Goal: Transaction & Acquisition: Book appointment/travel/reservation

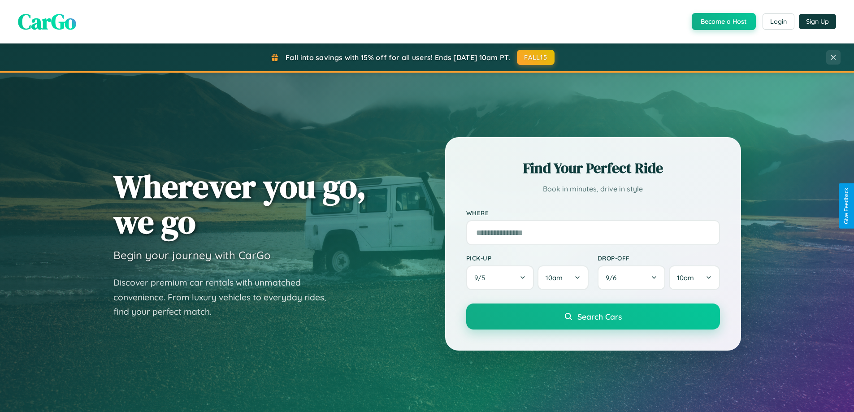
scroll to position [1725, 0]
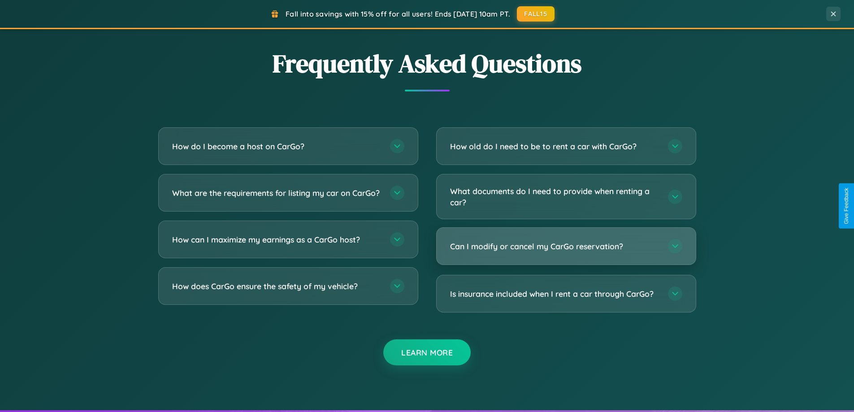
click at [566, 247] on h3 "Can I modify or cancel my CarGo reservation?" at bounding box center [554, 246] width 209 height 11
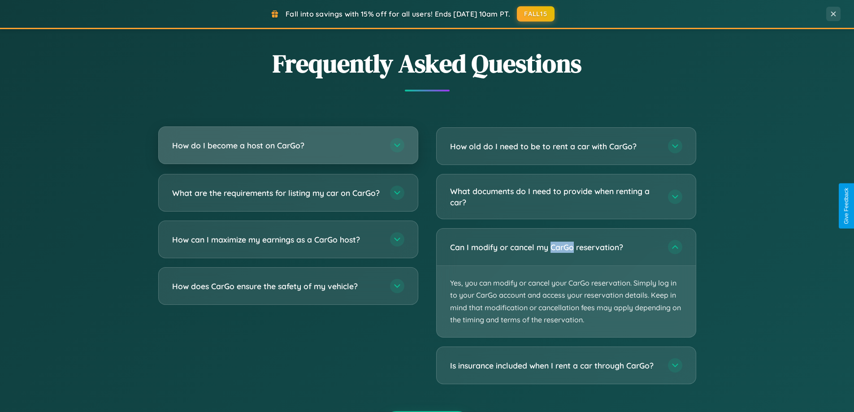
click at [288, 146] on h3 "How do I become a host on CarGo?" at bounding box center [276, 145] width 209 height 11
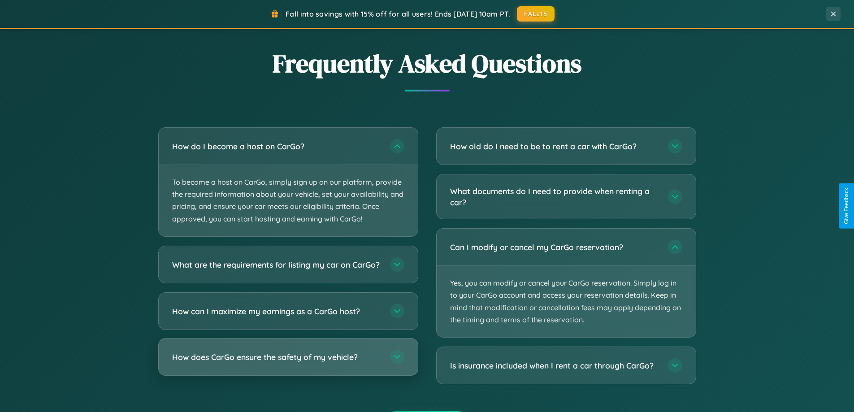
click at [288, 362] on h3 "How does CarGo ensure the safety of my vehicle?" at bounding box center [276, 356] width 209 height 11
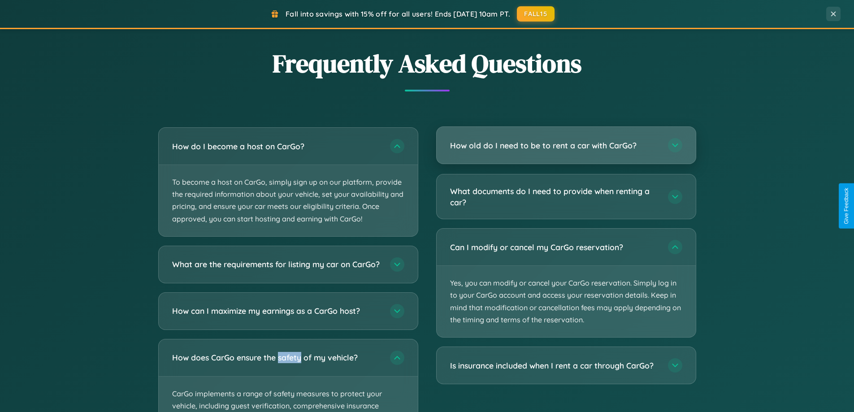
click at [566, 145] on h3 "How old do I need to be to rent a car with CarGo?" at bounding box center [554, 145] width 209 height 11
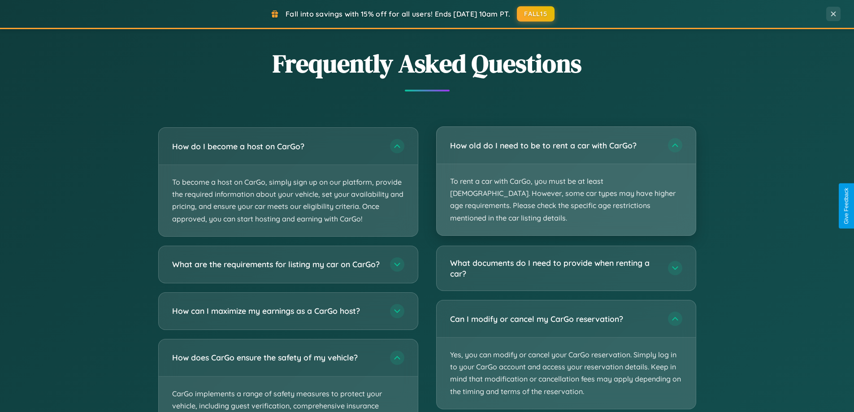
click at [566, 175] on p "To rent a car with CarGo, you must be at least [DEMOGRAPHIC_DATA]. However, som…" at bounding box center [566, 199] width 259 height 71
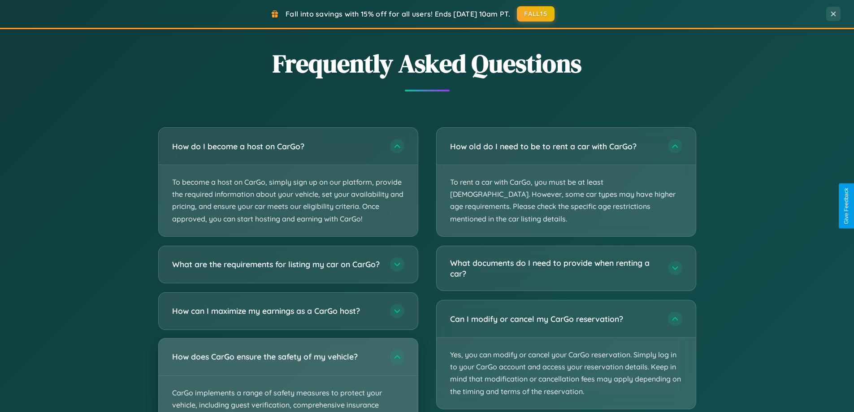
click at [288, 375] on div "How does CarGo ensure the safety of my vehicle?" at bounding box center [288, 356] width 259 height 37
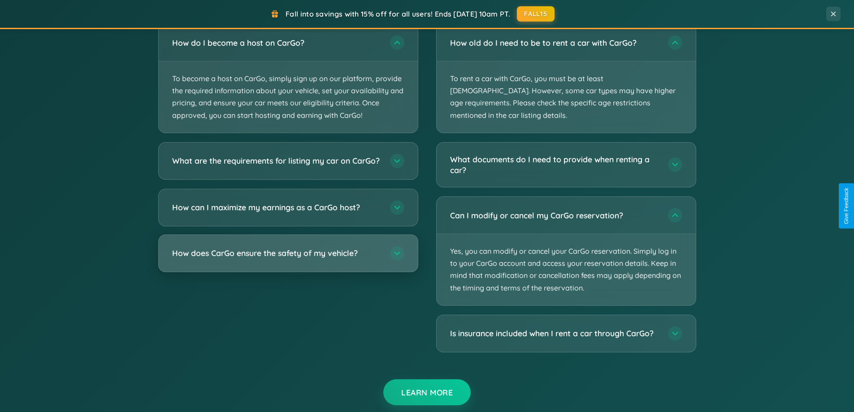
scroll to position [1595, 0]
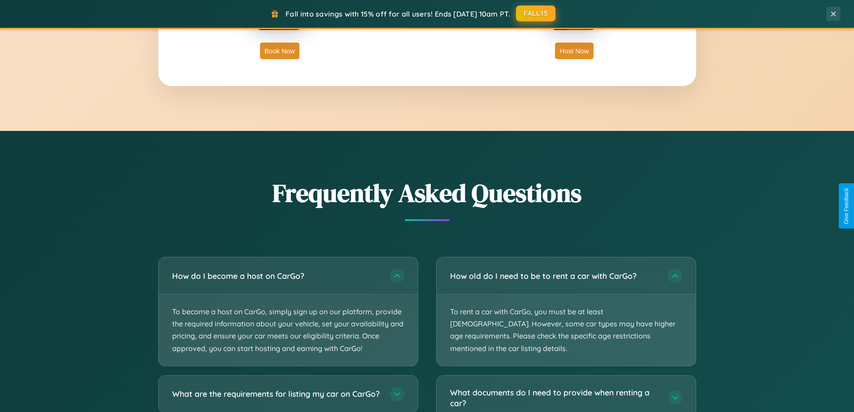
click at [536, 14] on button "FALL15" at bounding box center [535, 13] width 39 height 16
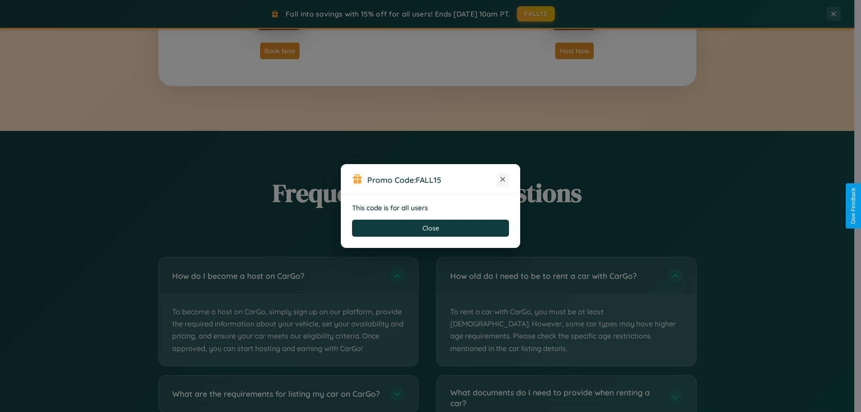
click at [502, 180] on icon at bounding box center [502, 179] width 9 height 9
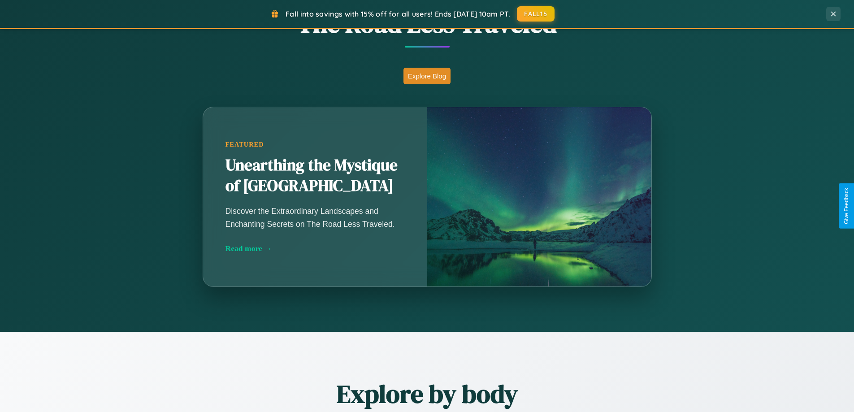
scroll to position [26, 0]
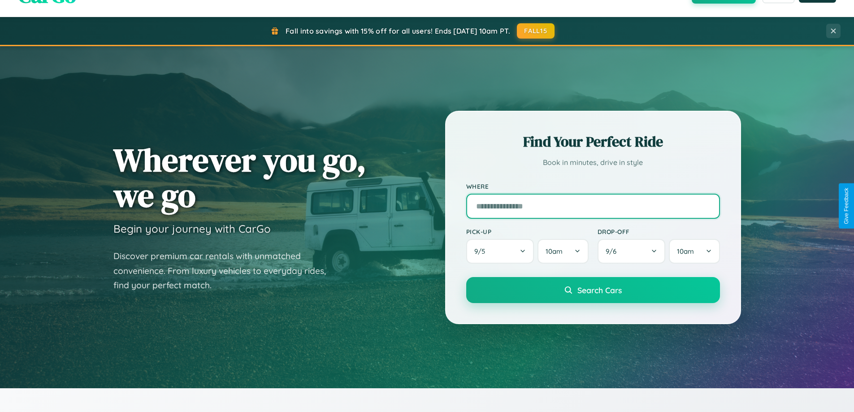
click at [593, 206] on input "text" at bounding box center [593, 206] width 254 height 25
type input "********"
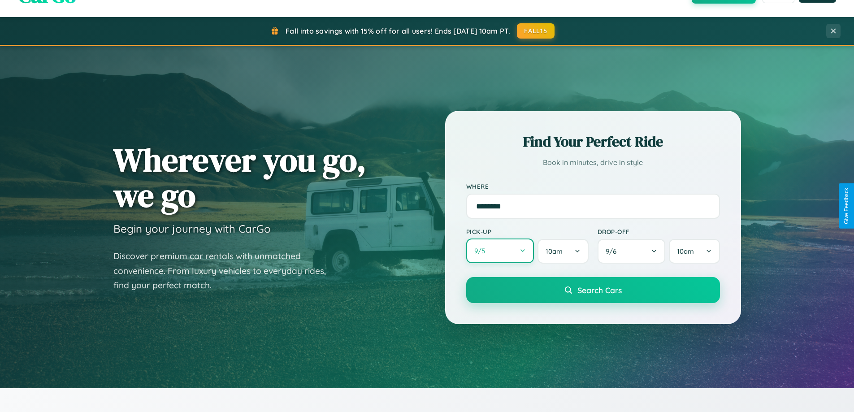
click at [500, 251] on button "9 / 5" at bounding box center [500, 250] width 68 height 25
select select "*"
select select "****"
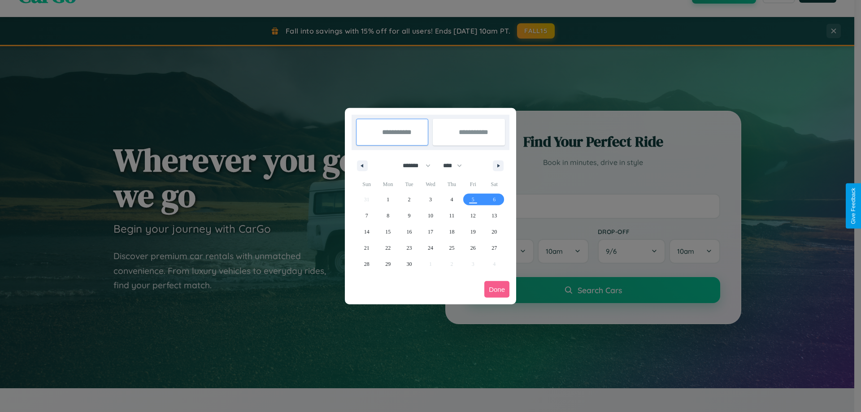
drag, startPoint x: 412, startPoint y: 165, endPoint x: 430, endPoint y: 180, distance: 23.0
click at [412, 165] on select "******* ******** ***** ***** *** **** **** ****** ********* ******* ******** **…" at bounding box center [415, 165] width 38 height 15
select select "*"
click at [430, 231] on span "15" at bounding box center [430, 232] width 5 height 16
type input "**********"
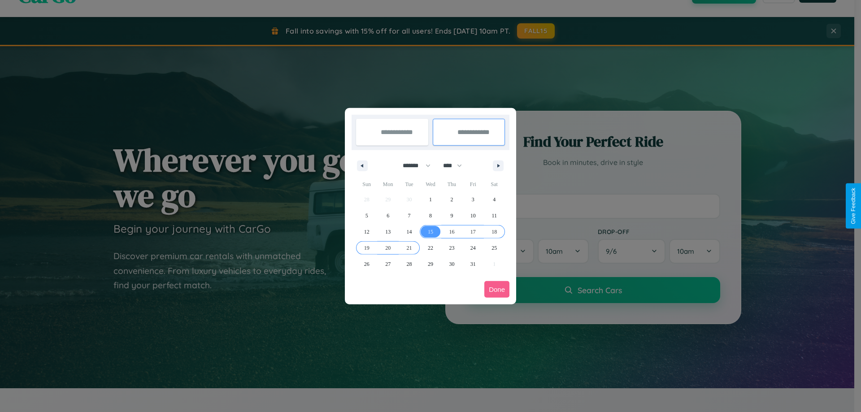
click at [409, 247] on span "21" at bounding box center [409, 248] width 5 height 16
type input "**********"
click at [497, 289] on button "Done" at bounding box center [496, 289] width 25 height 17
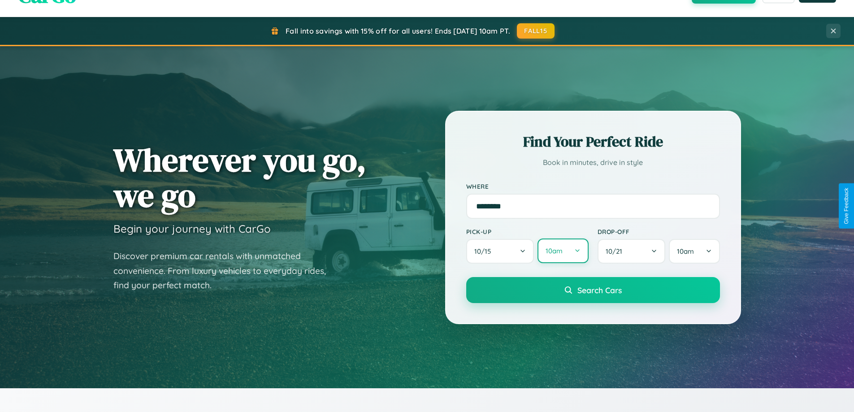
click at [563, 251] on button "10am" at bounding box center [562, 250] width 51 height 25
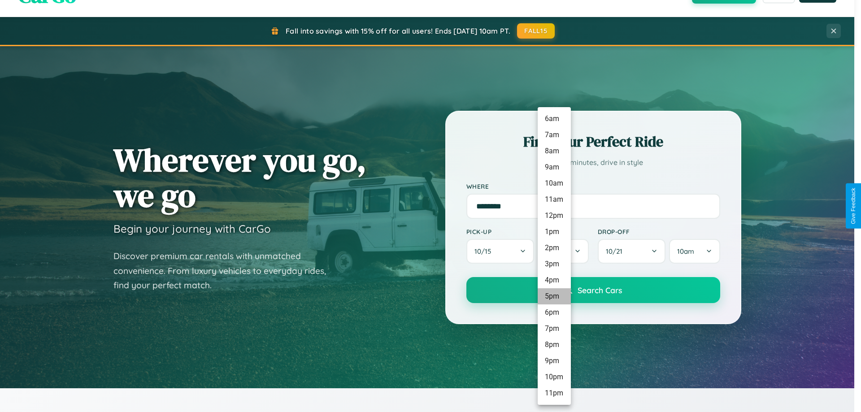
click at [554, 296] on li "5pm" at bounding box center [553, 296] width 33 height 16
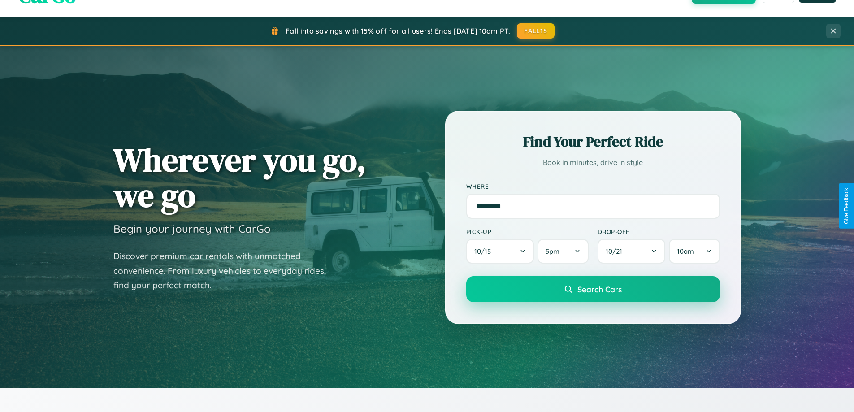
click at [593, 289] on span "Search Cars" at bounding box center [599, 289] width 44 height 10
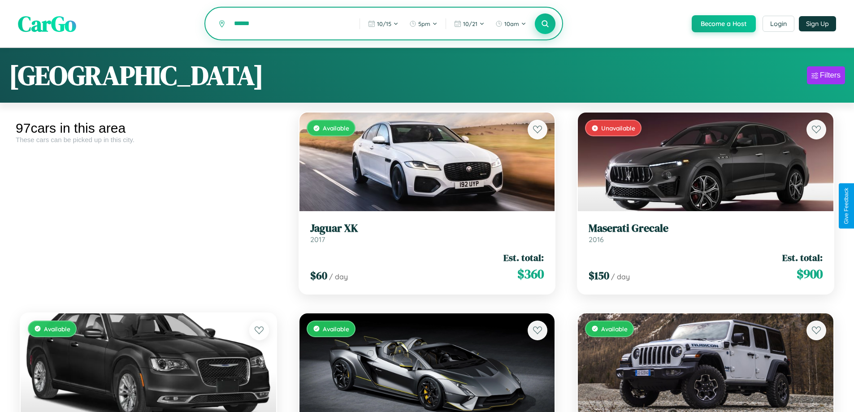
type input "******"
click at [545, 24] on icon at bounding box center [545, 23] width 9 height 9
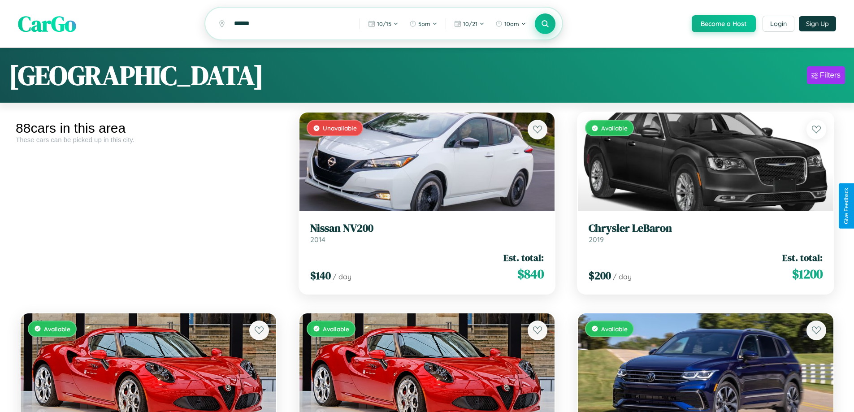
scroll to position [5144, 0]
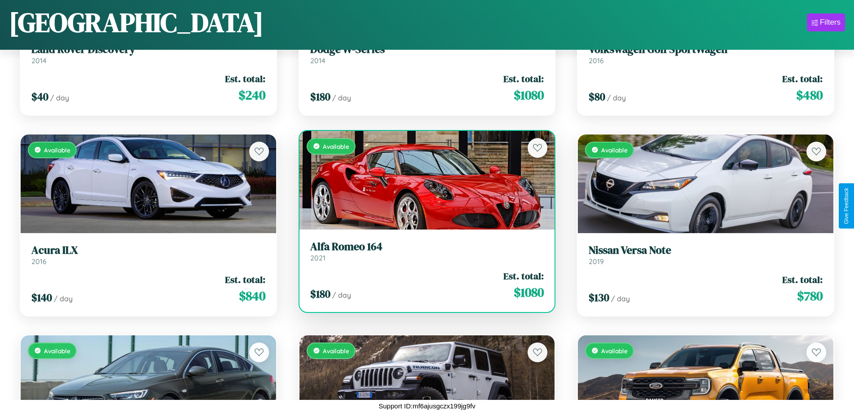
click at [423, 251] on h3 "Alfa Romeo 164" at bounding box center [427, 246] width 234 height 13
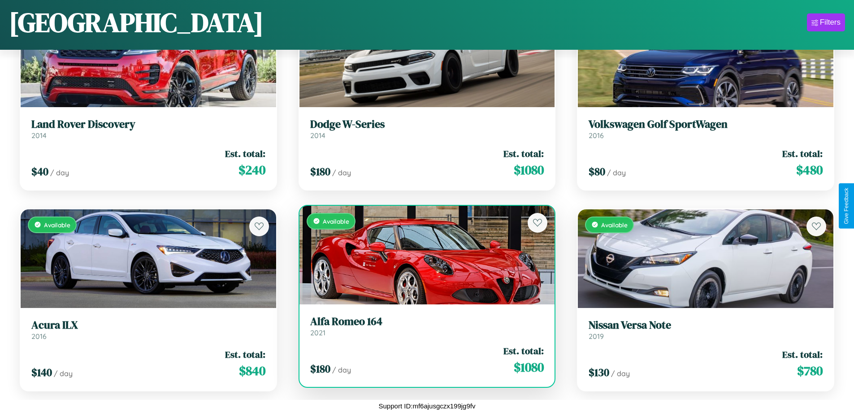
scroll to position [4943, 0]
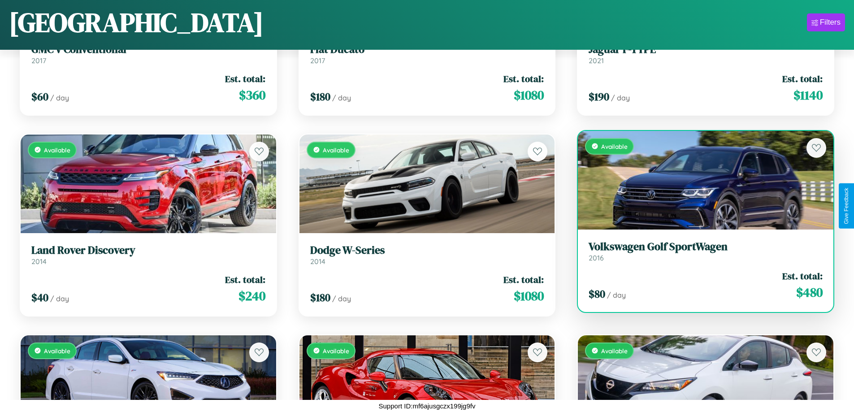
click at [700, 253] on h3 "Volkswagen Golf SportWagen" at bounding box center [706, 246] width 234 height 13
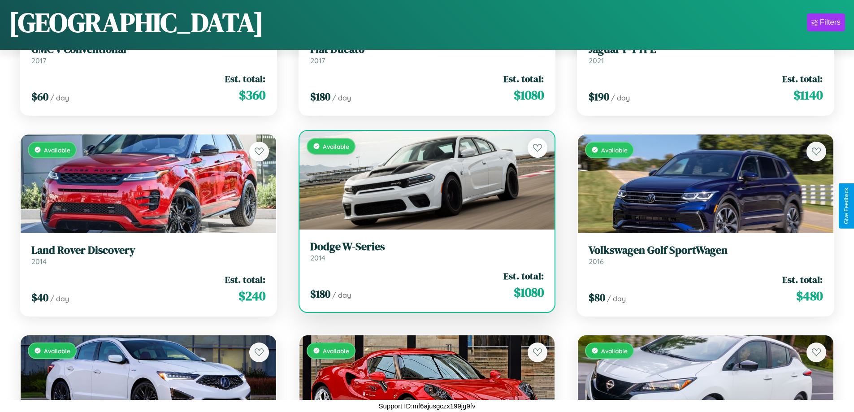
scroll to position [0, 0]
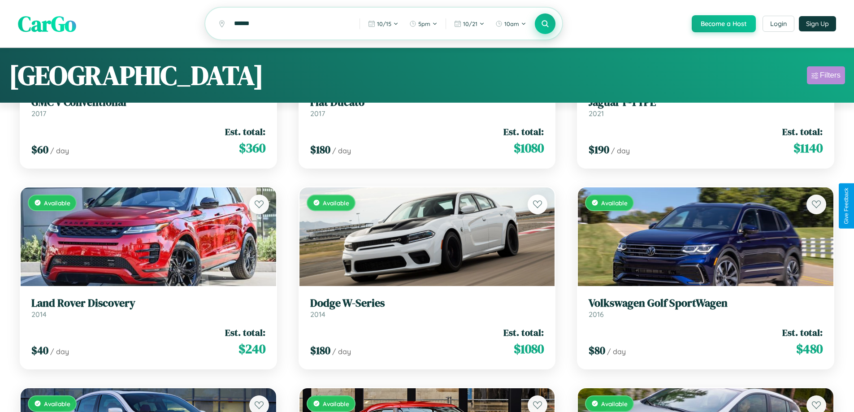
click at [826, 77] on div "Filters" at bounding box center [830, 75] width 21 height 9
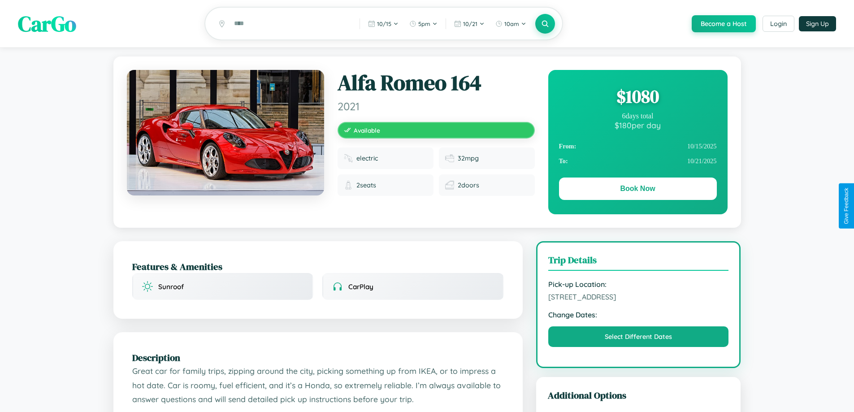
click at [637, 98] on div "$ 1080" at bounding box center [638, 96] width 158 height 24
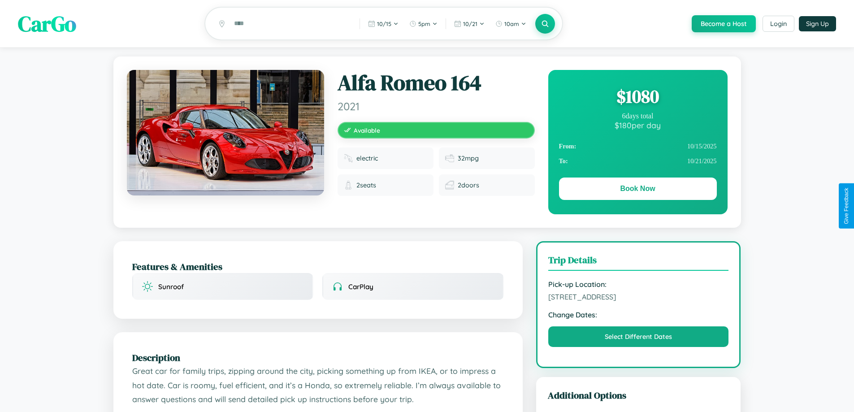
click at [637, 98] on div "$ 1080" at bounding box center [638, 96] width 158 height 24
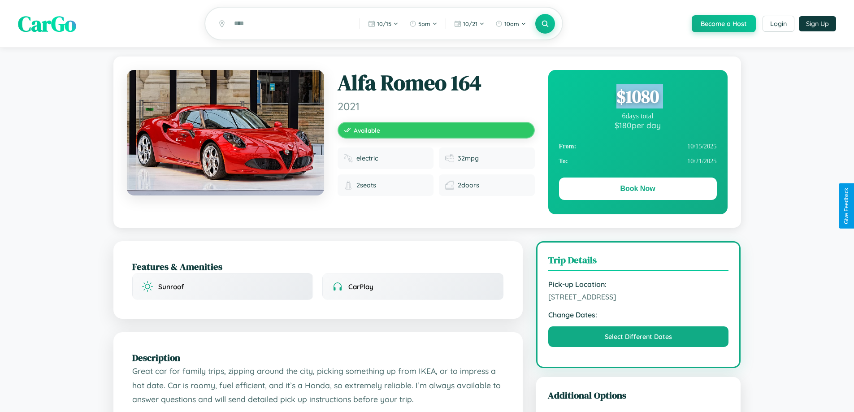
click at [637, 98] on div "$ 1080" at bounding box center [638, 96] width 158 height 24
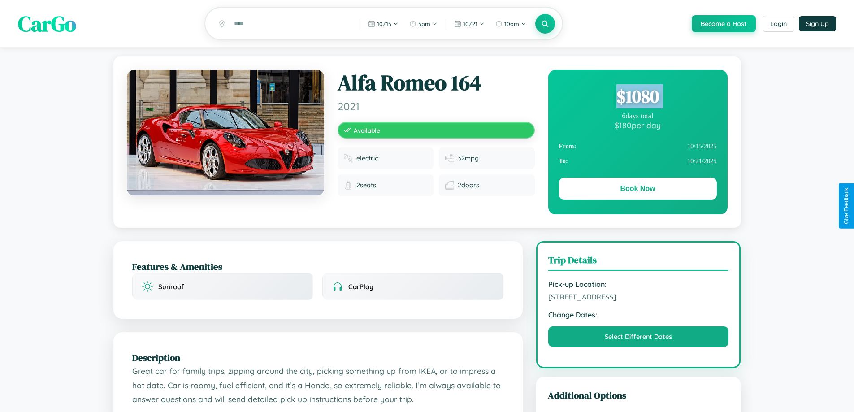
click at [637, 98] on div "$ 1080" at bounding box center [638, 96] width 158 height 24
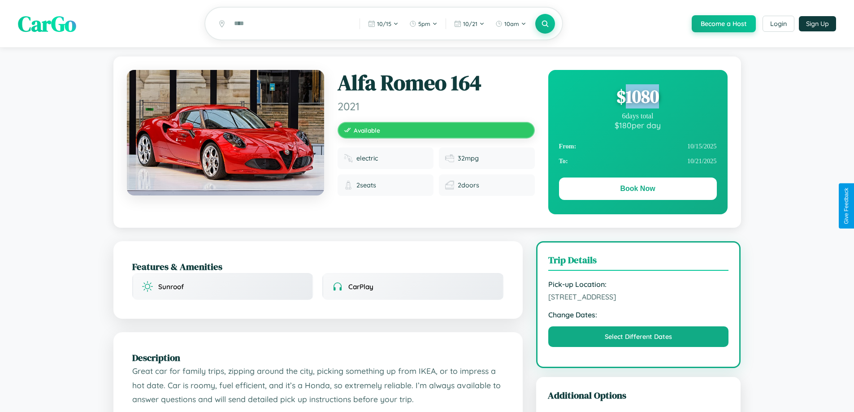
click at [637, 98] on div "$ 1080" at bounding box center [638, 96] width 158 height 24
